Goal: Navigation & Orientation: Find specific page/section

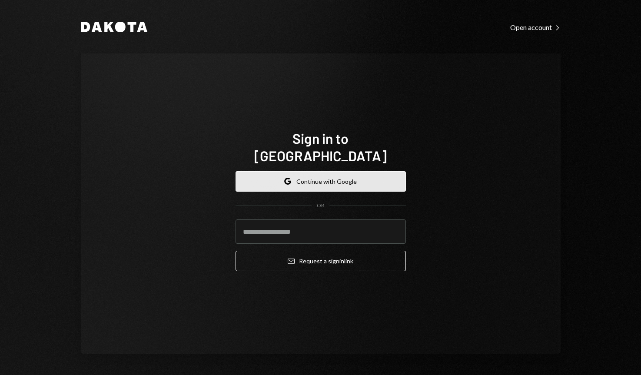
click at [361, 178] on button "Google Continue with Google" at bounding box center [320, 181] width 170 height 20
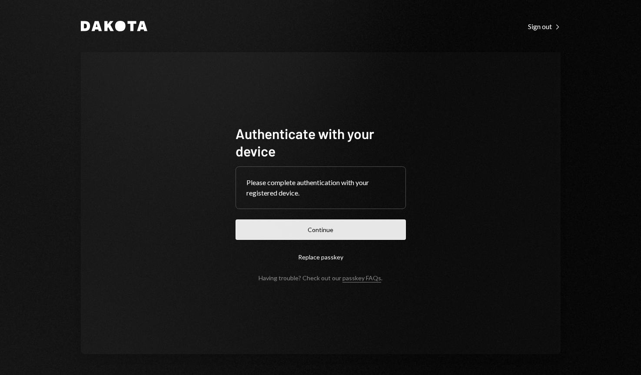
click at [354, 234] on button "Continue" at bounding box center [320, 229] width 170 height 20
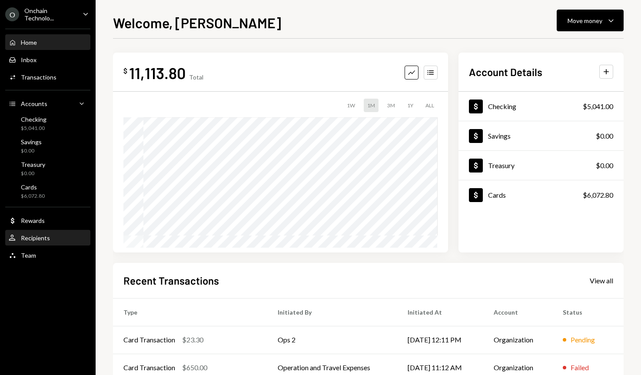
click at [37, 238] on div "Recipients" at bounding box center [35, 237] width 29 height 7
